Goal: Information Seeking & Learning: Learn about a topic

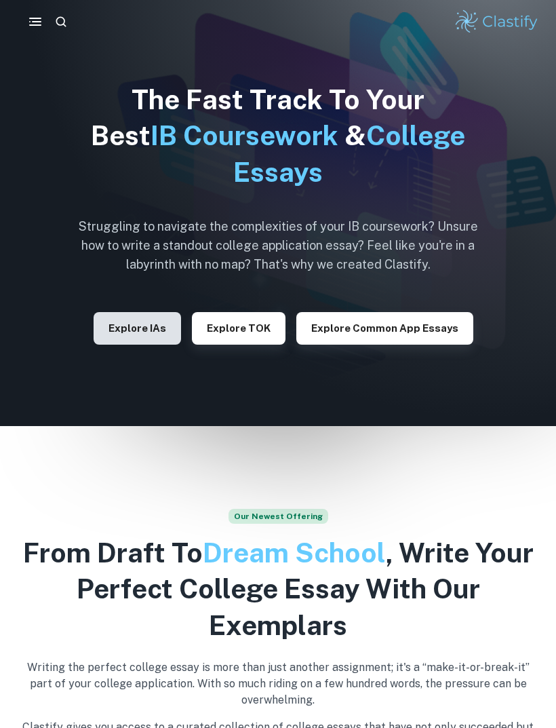
click at [153, 332] on button "Explore IAs" at bounding box center [137, 328] width 87 height 33
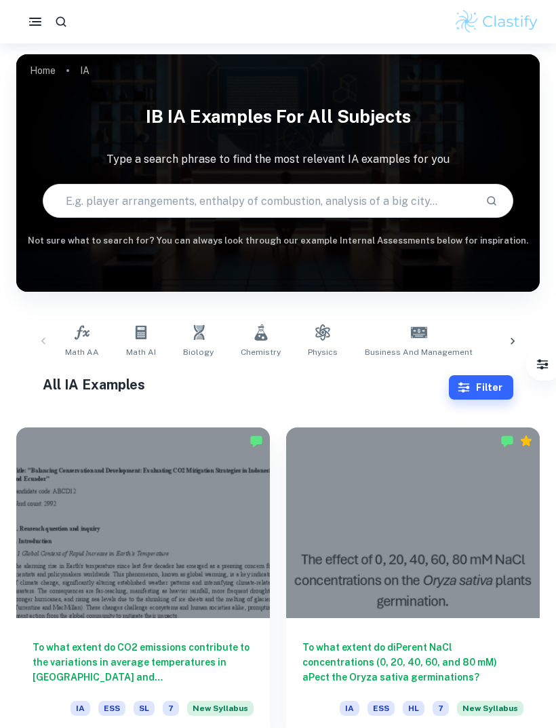
scroll to position [24, 0]
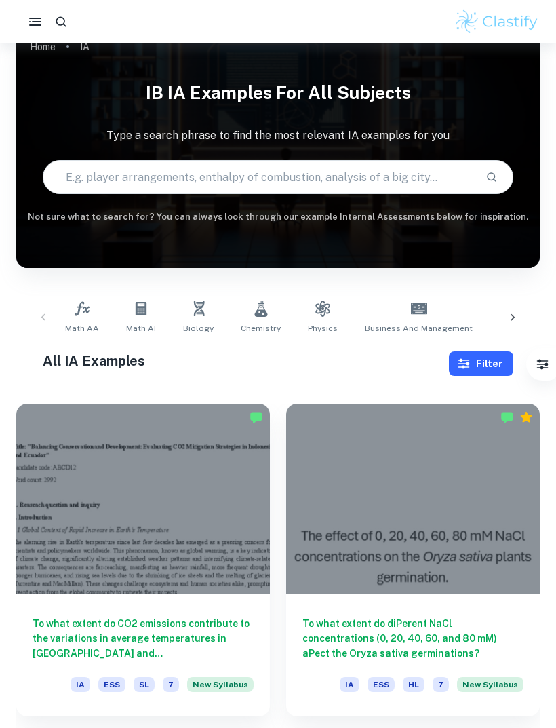
click at [498, 366] on button "Filter" at bounding box center [481, 363] width 64 height 24
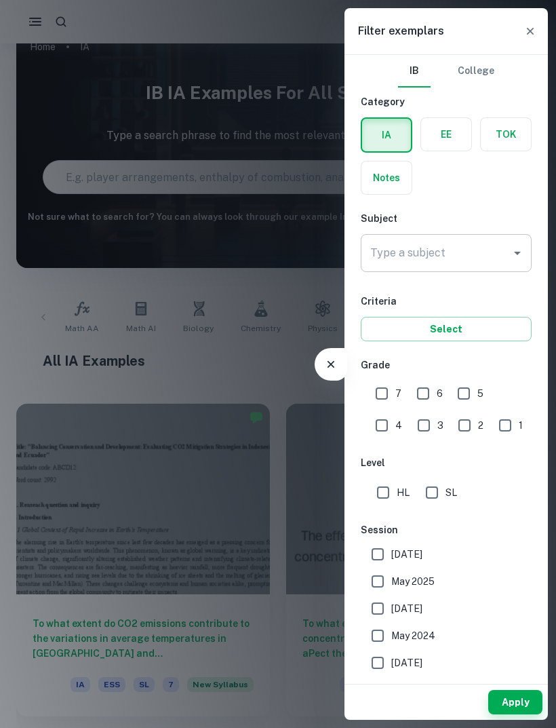
click at [471, 251] on input "Type a subject" at bounding box center [436, 253] width 138 height 26
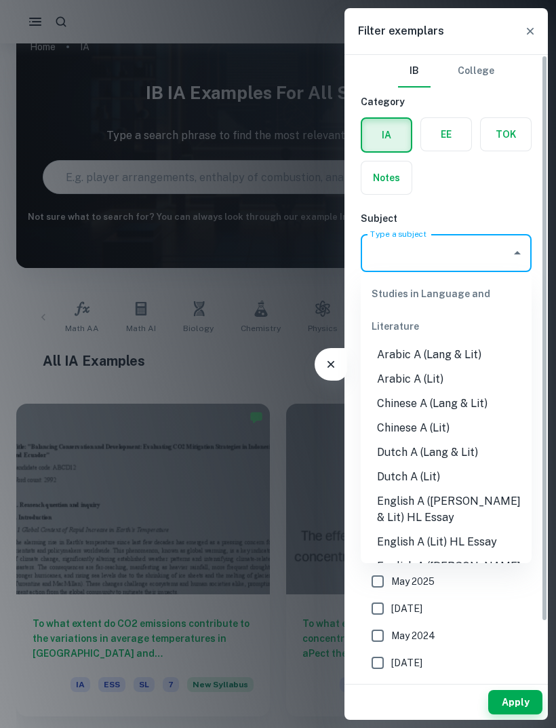
scroll to position [23, 0]
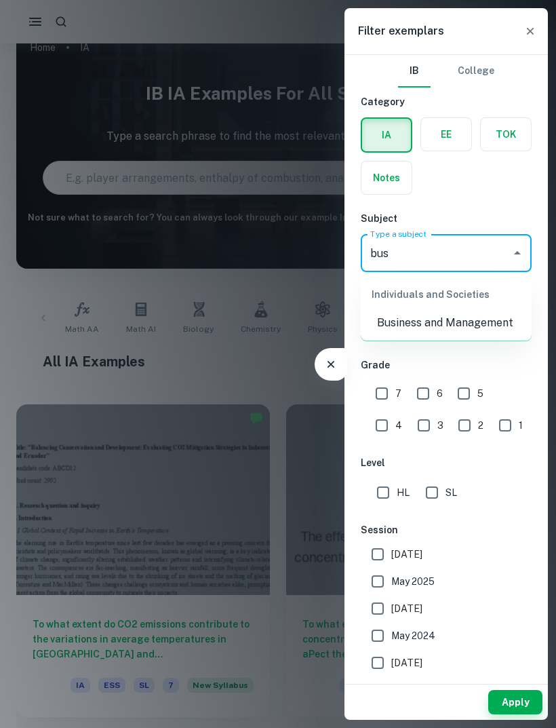
click at [488, 324] on li "Business and Management" at bounding box center [446, 323] width 171 height 24
type input "Business and Management"
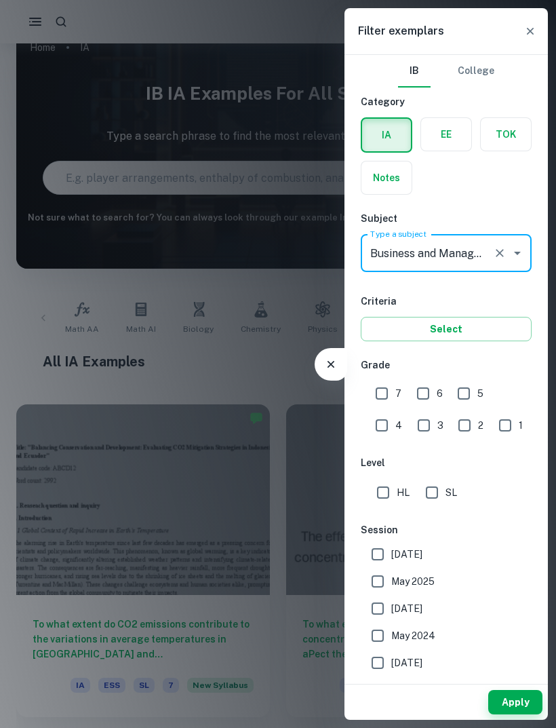
click at [394, 390] on input "7" at bounding box center [381, 393] width 27 height 27
checkbox input "true"
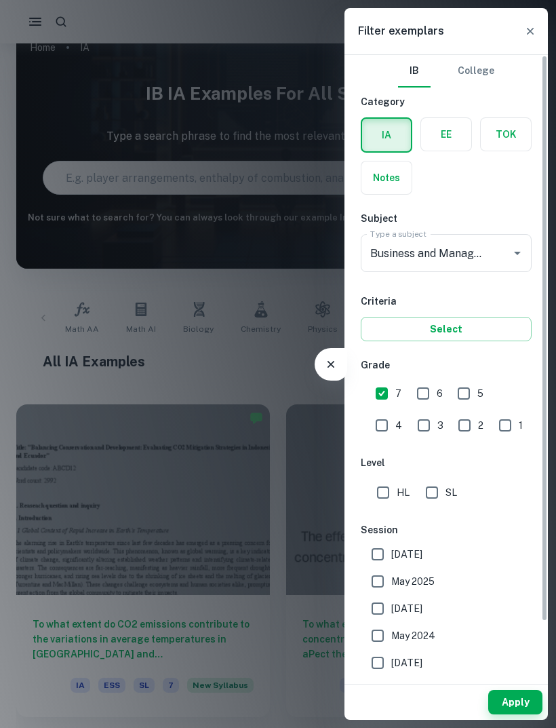
click at [432, 397] on input "6" at bounding box center [423, 393] width 27 height 27
checkbox input "true"
click at [466, 400] on input "5" at bounding box center [463, 393] width 27 height 27
checkbox input "true"
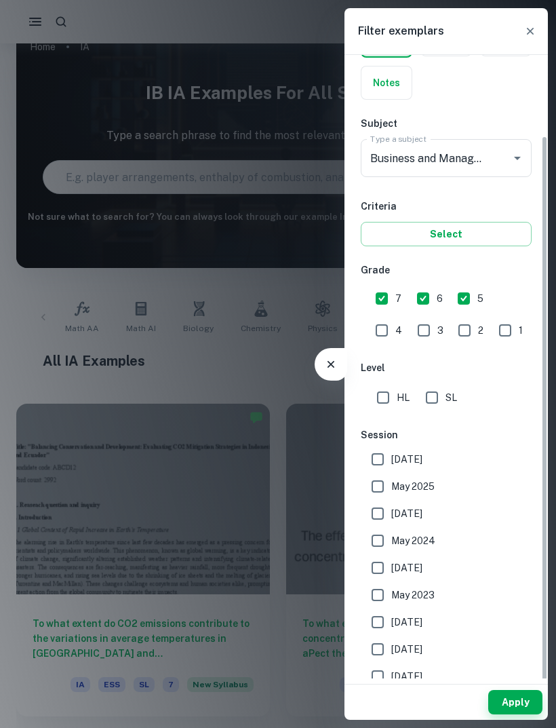
scroll to position [92, 0]
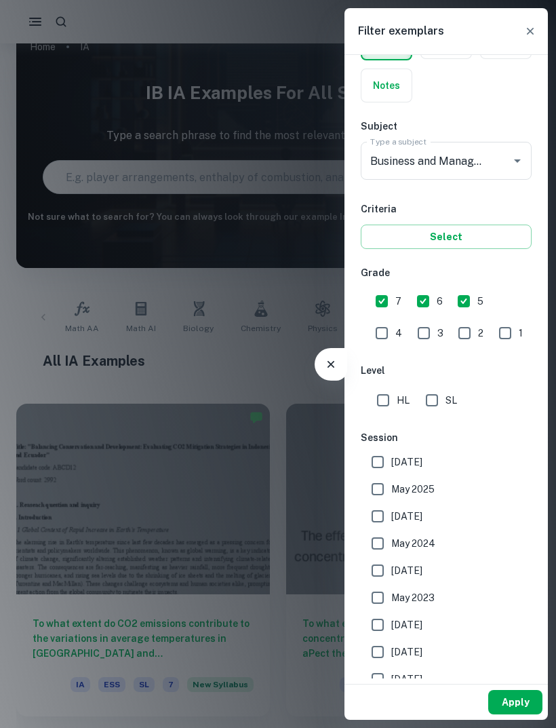
click at [514, 714] on button "Apply" at bounding box center [515, 702] width 54 height 24
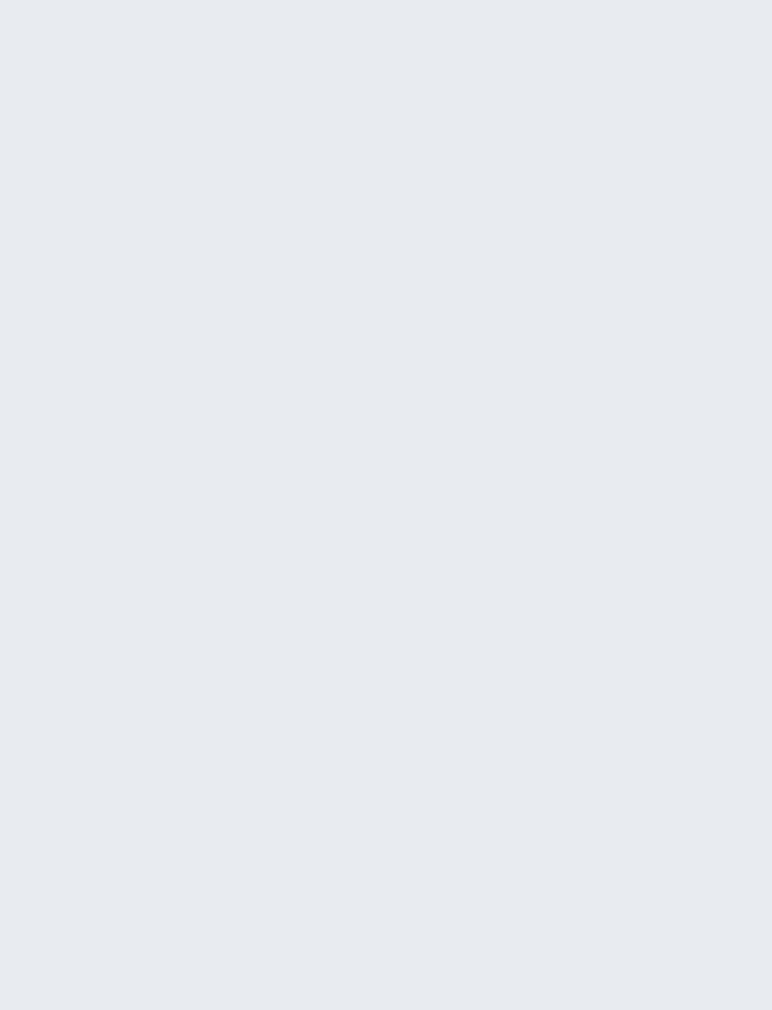
scroll to position [199, 0]
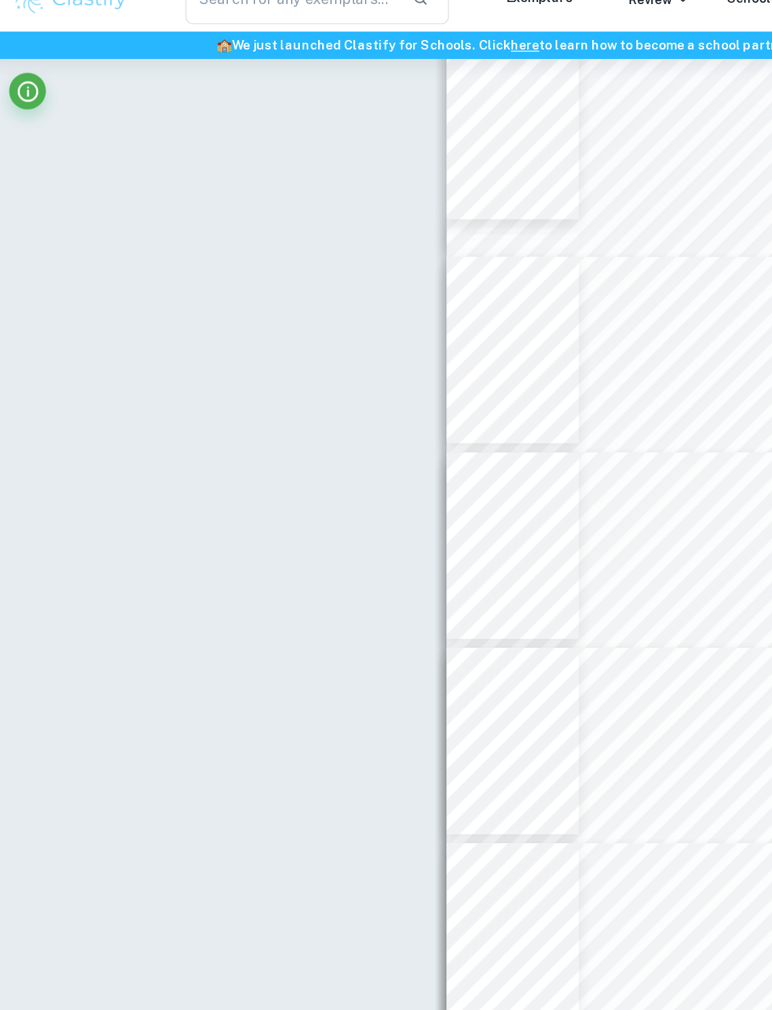
click at [464, 16] on div "Exemplars" at bounding box center [426, 24] width 90 height 16
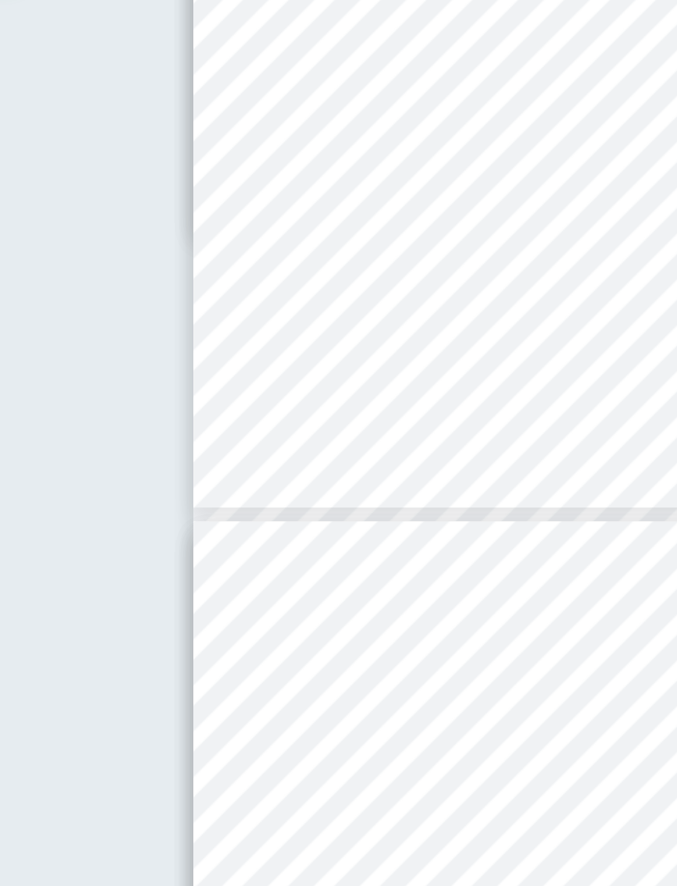
scroll to position [1433, 0]
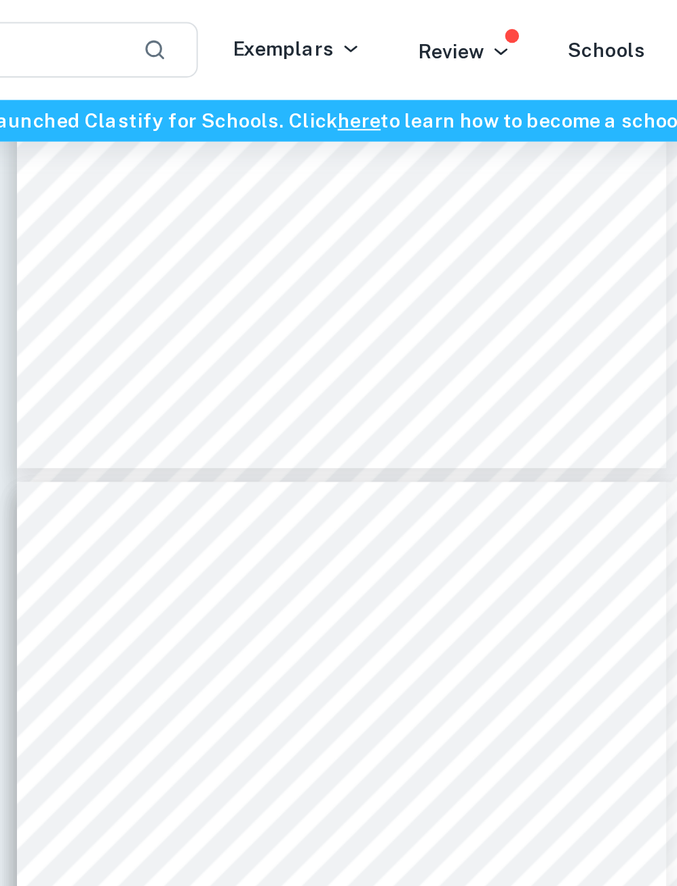
type input "3"
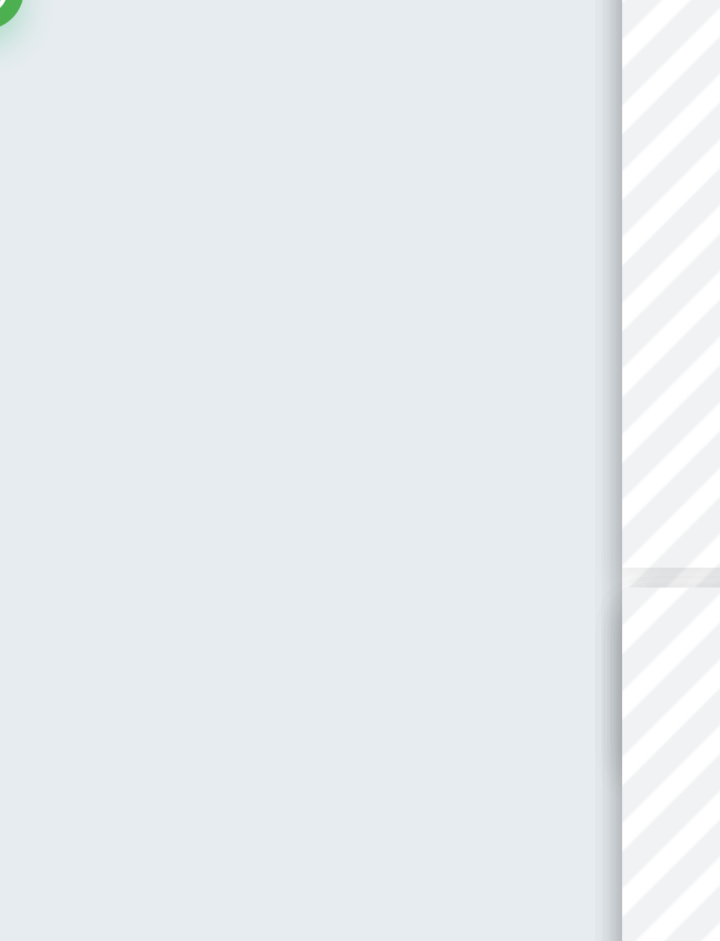
scroll to position [981, 0]
